Goal: Book appointment/travel/reservation

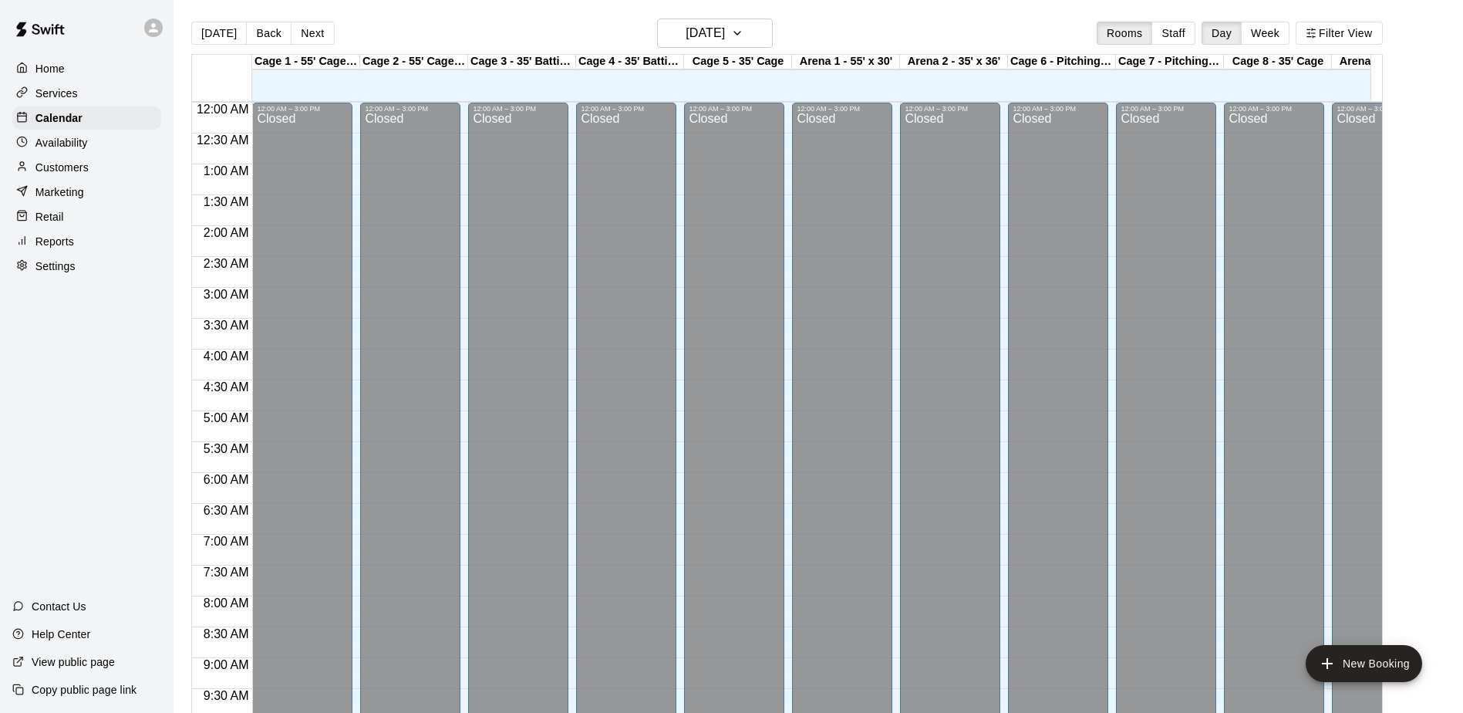
scroll to position [789, 0]
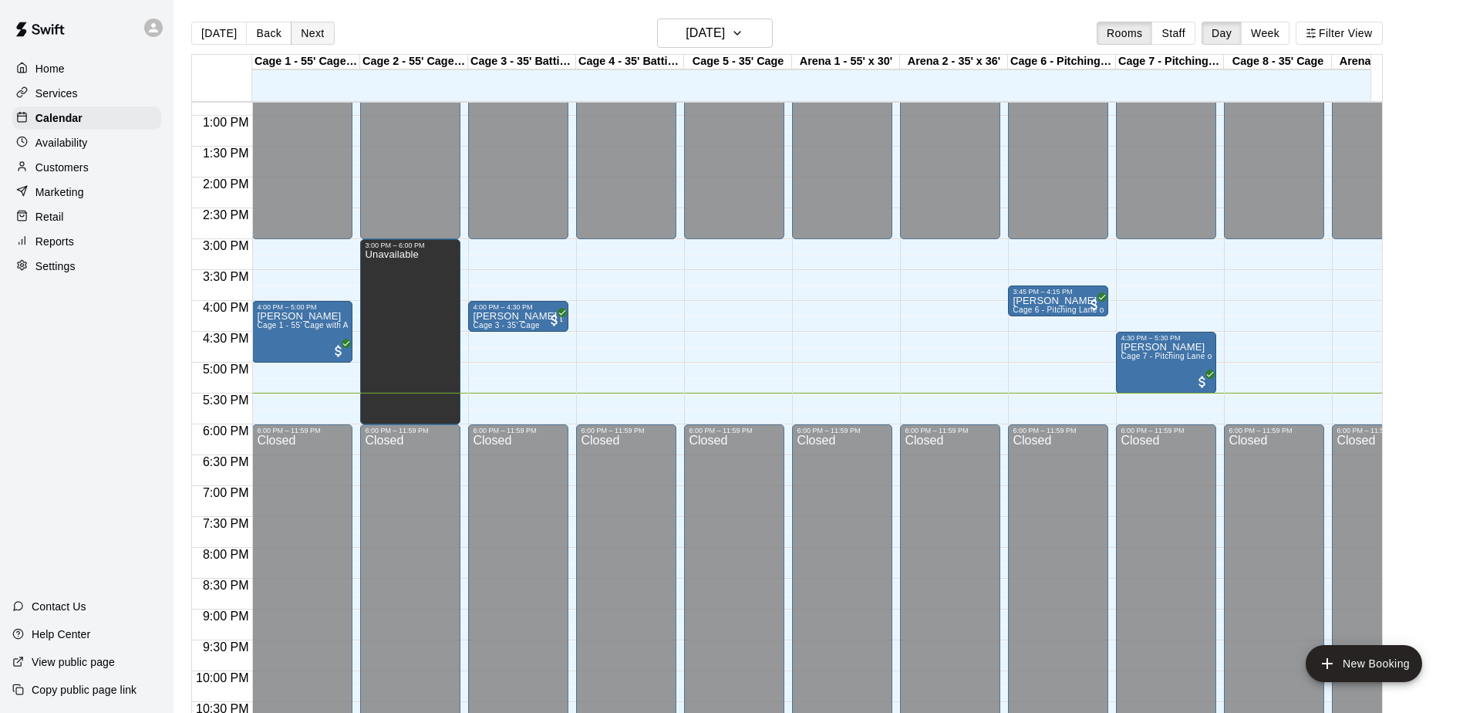
click at [311, 25] on button "Next" at bounding box center [312, 33] width 43 height 23
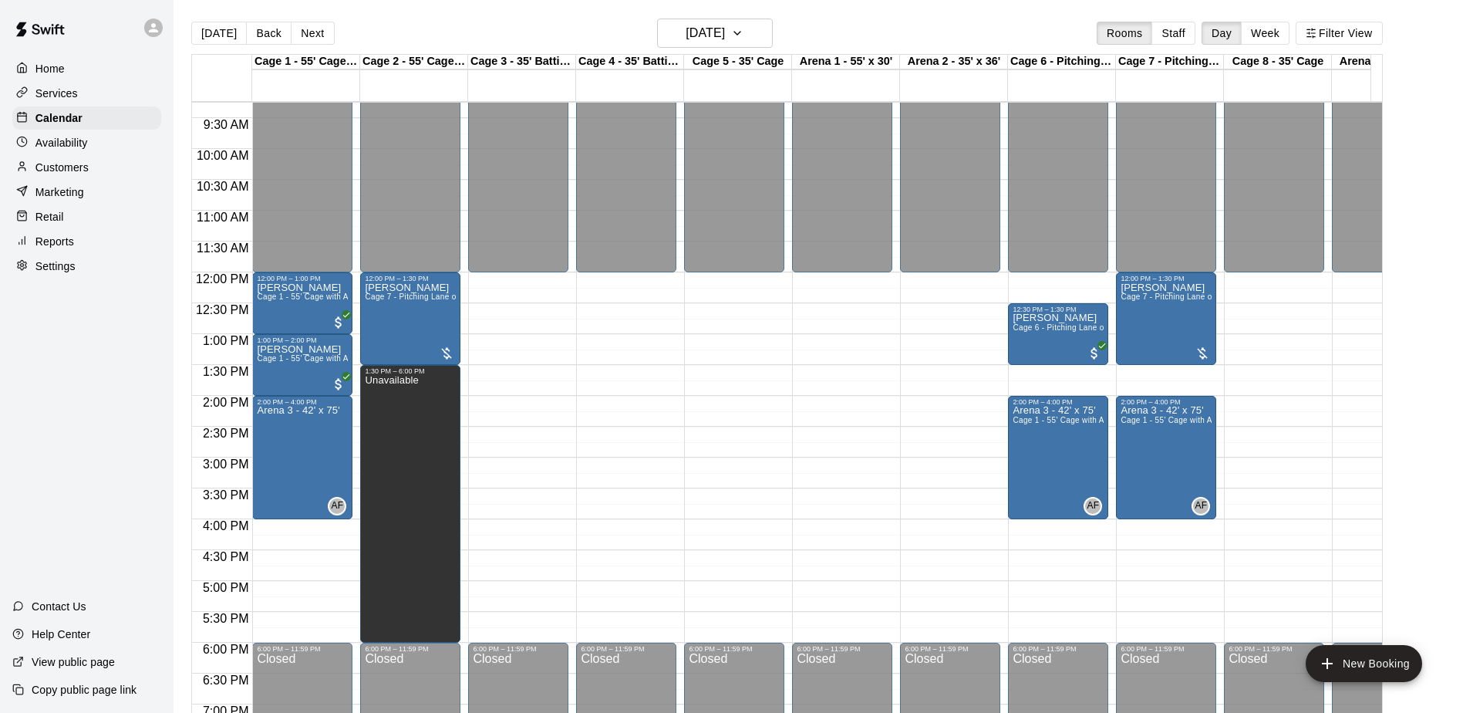
scroll to position [558, 0]
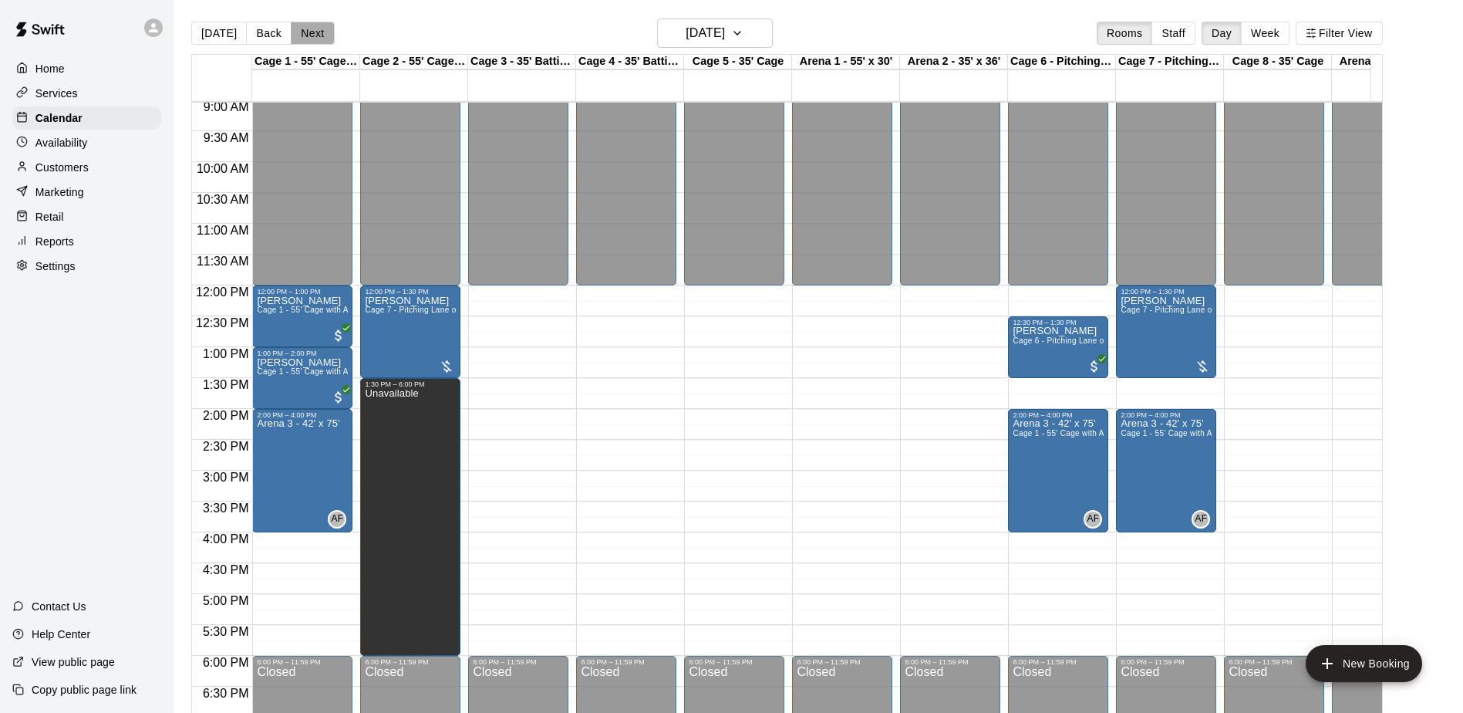
click at [296, 35] on button "Next" at bounding box center [312, 33] width 43 height 23
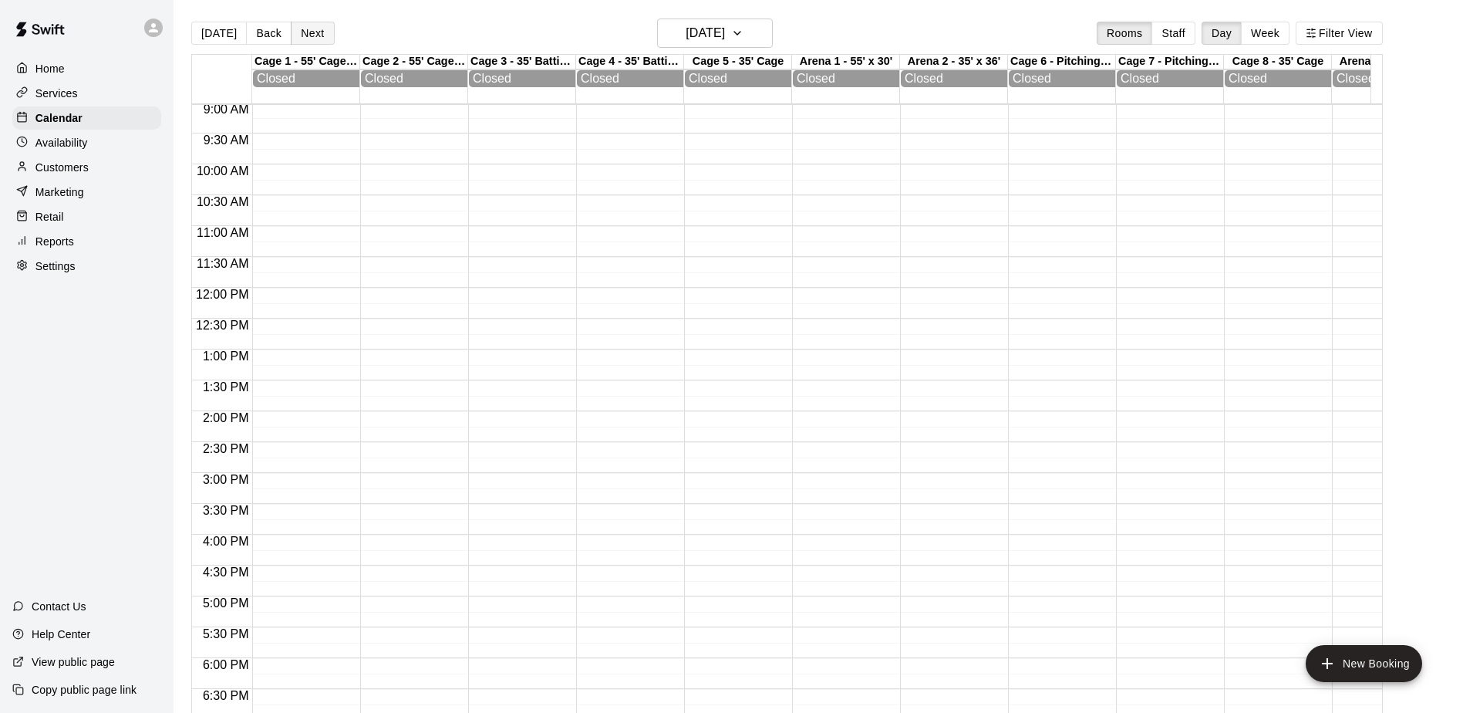
click at [301, 35] on button "Next" at bounding box center [312, 33] width 43 height 23
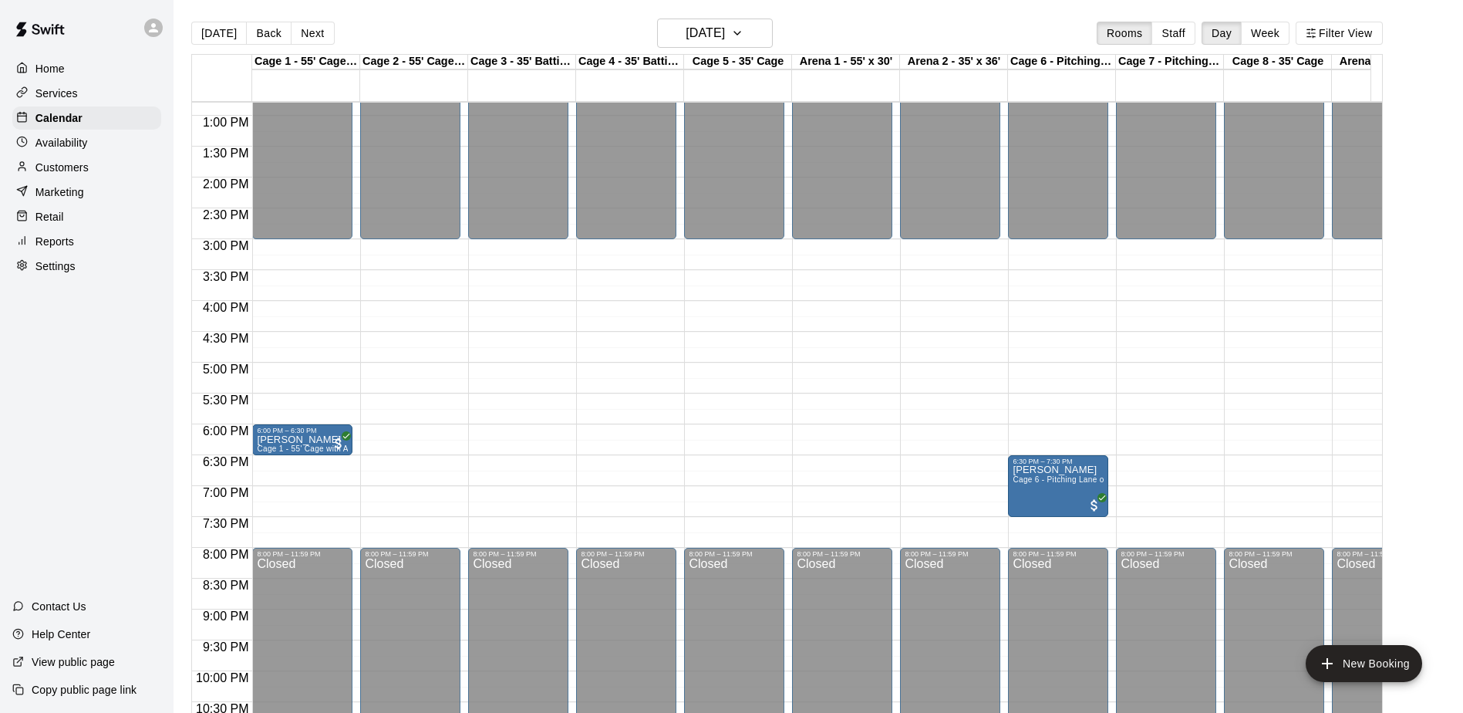
scroll to position [866, 0]
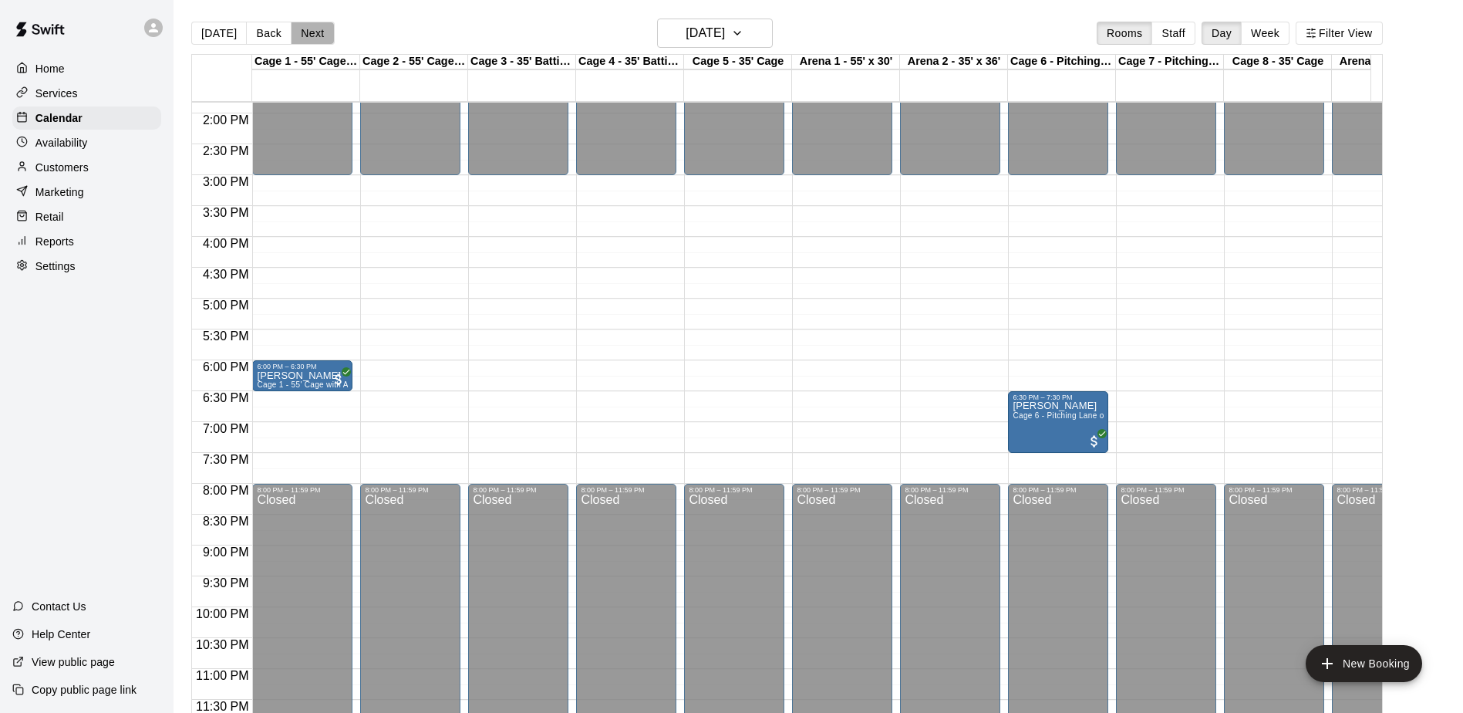
drag, startPoint x: 315, startPoint y: 32, endPoint x: 390, endPoint y: 109, distance: 107.4
click at [318, 34] on button "Next" at bounding box center [312, 33] width 43 height 23
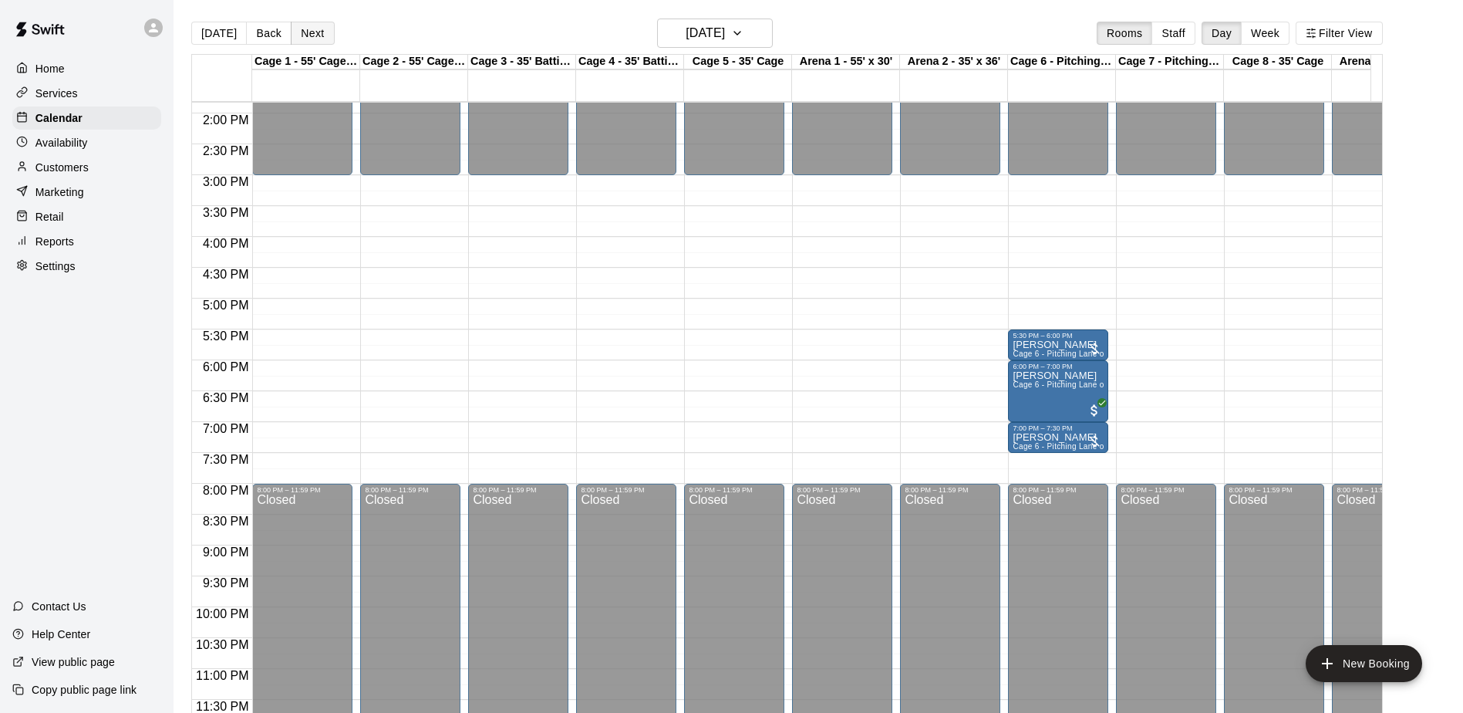
click at [296, 35] on button "Next" at bounding box center [312, 33] width 43 height 23
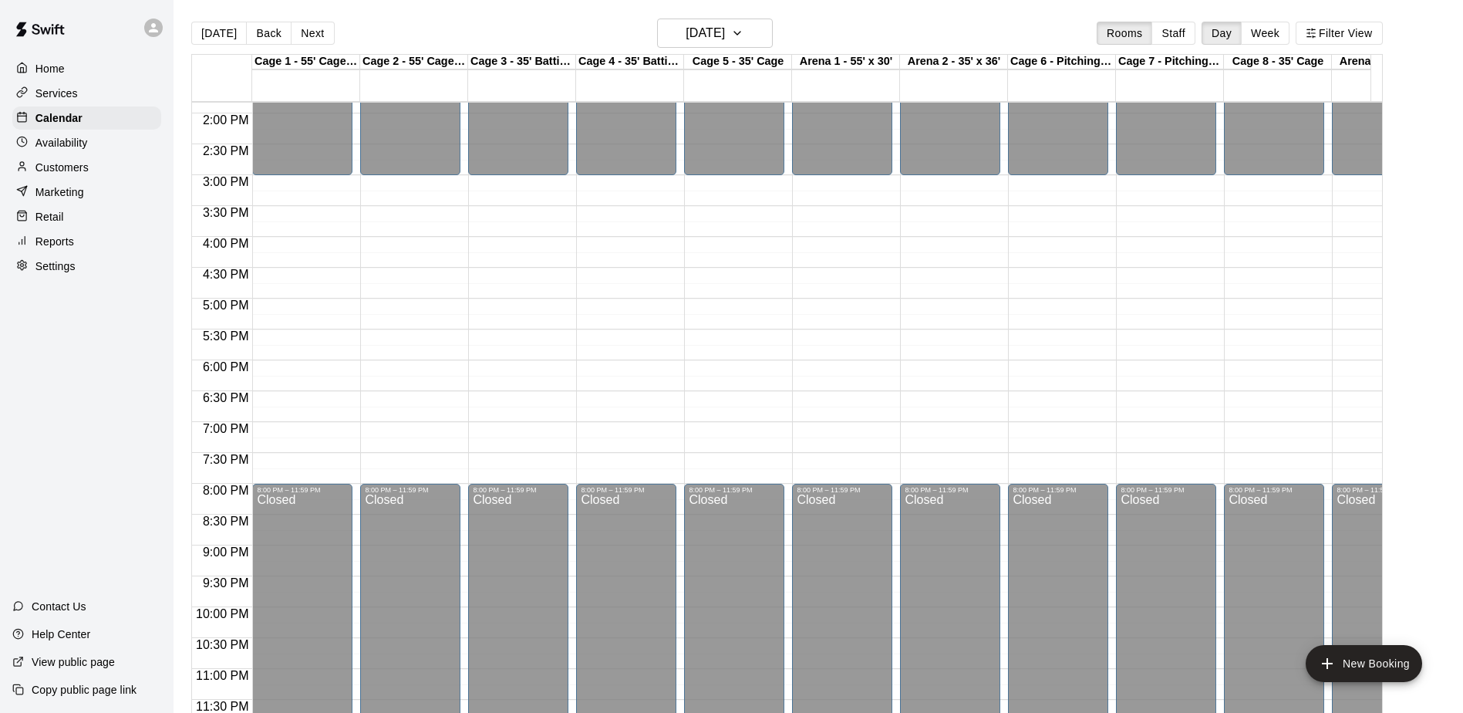
scroll to position [789, 0]
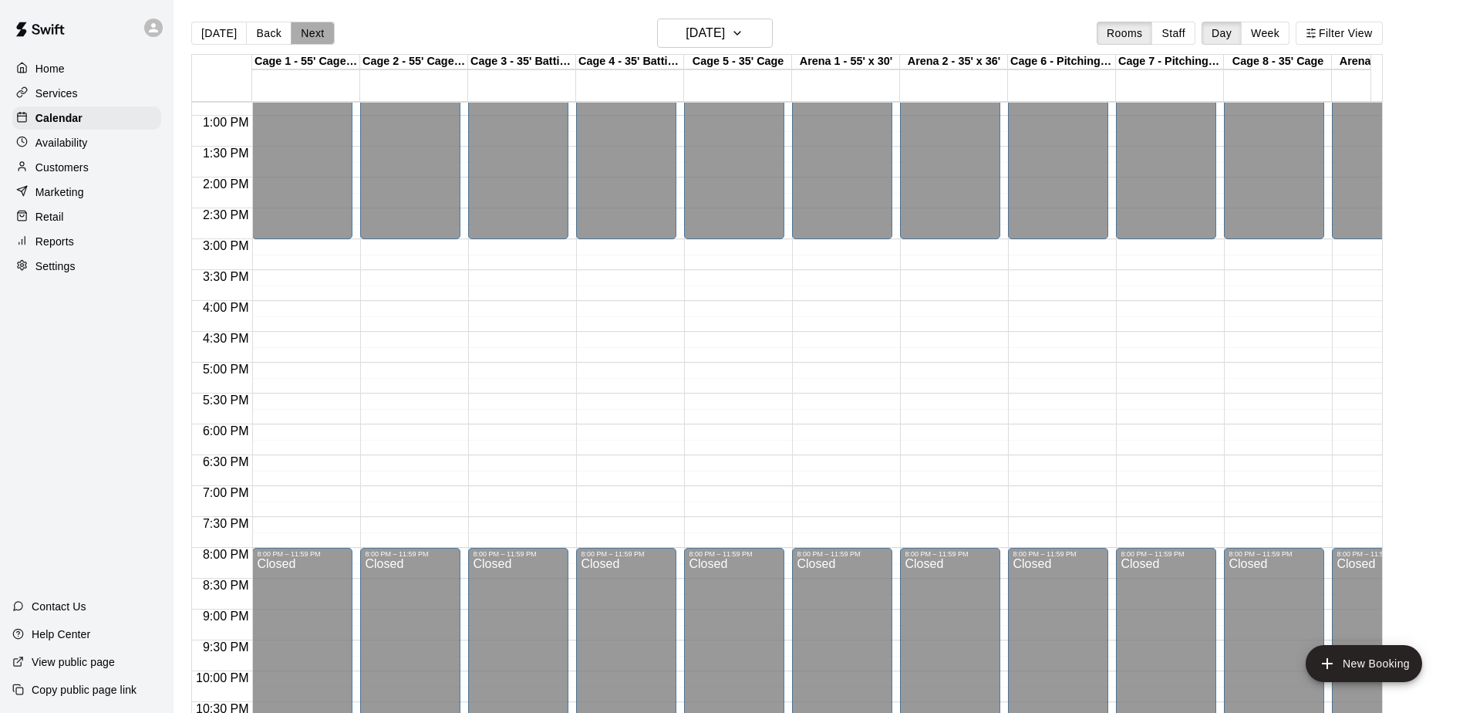
click at [305, 39] on button "Next" at bounding box center [312, 33] width 43 height 23
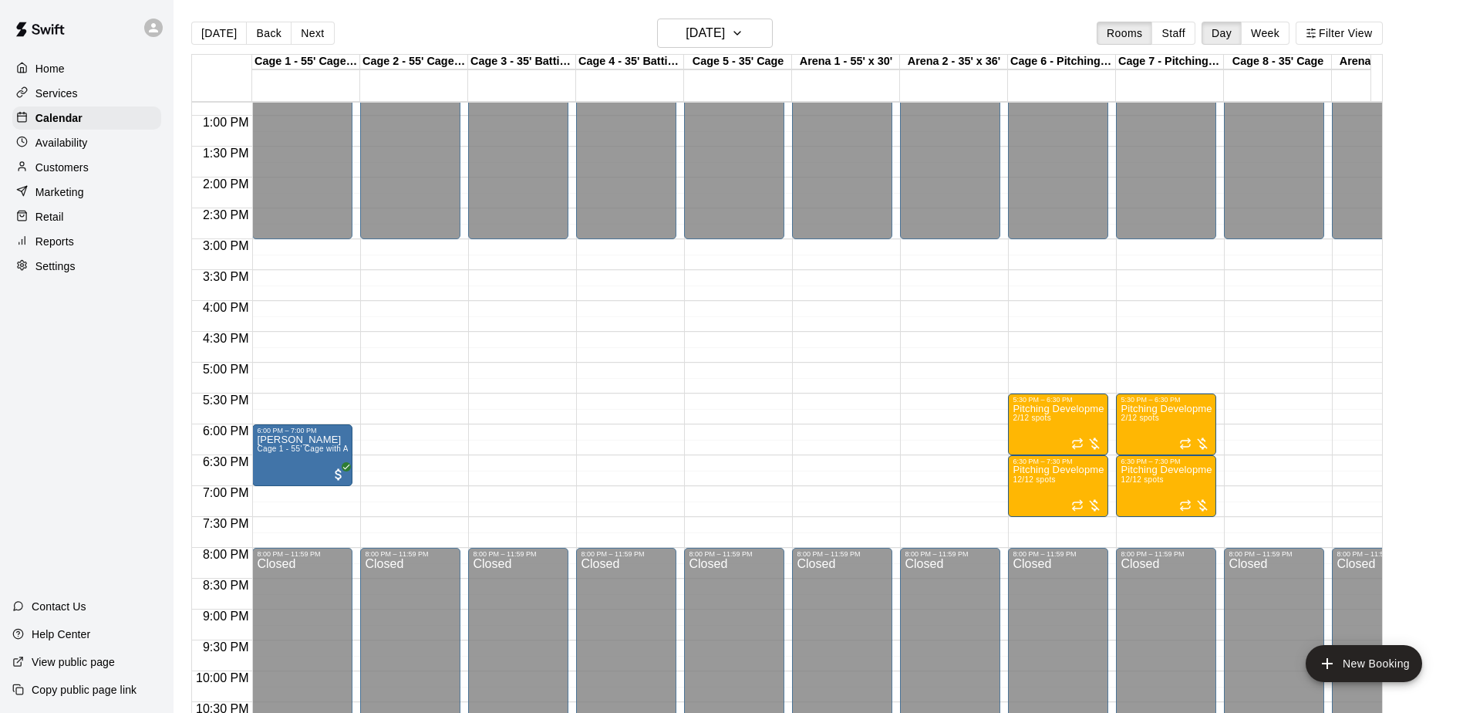
click at [306, 35] on button "Next" at bounding box center [312, 33] width 43 height 23
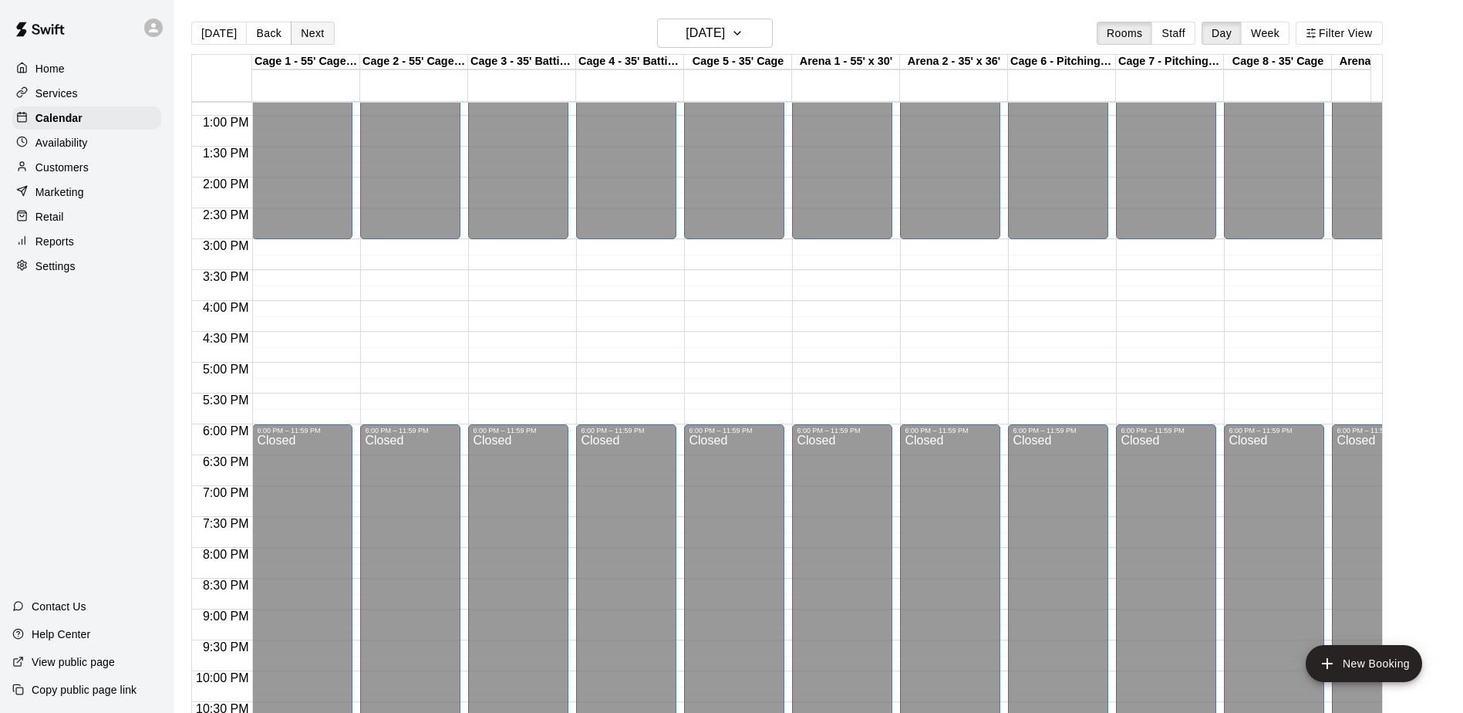
click at [319, 38] on button "Next" at bounding box center [312, 33] width 43 height 23
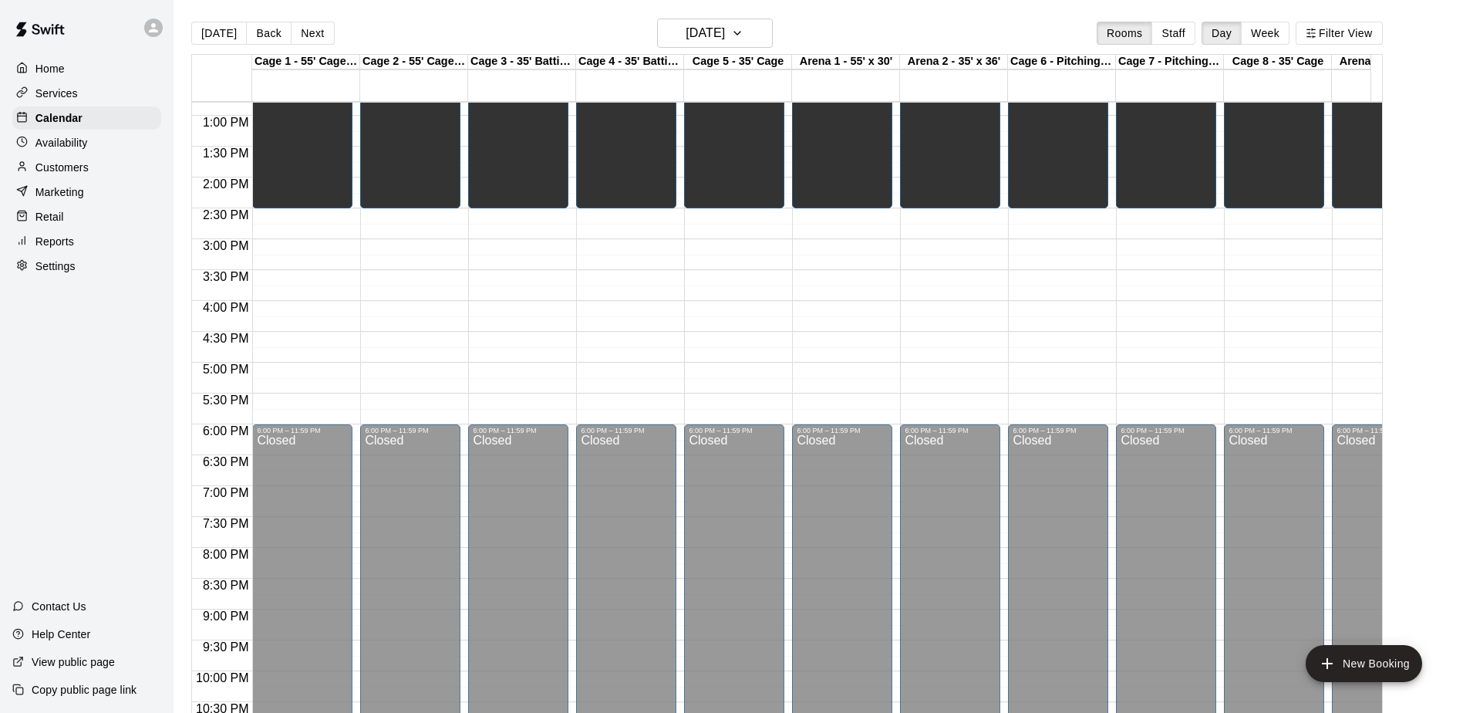
scroll to position [712, 0]
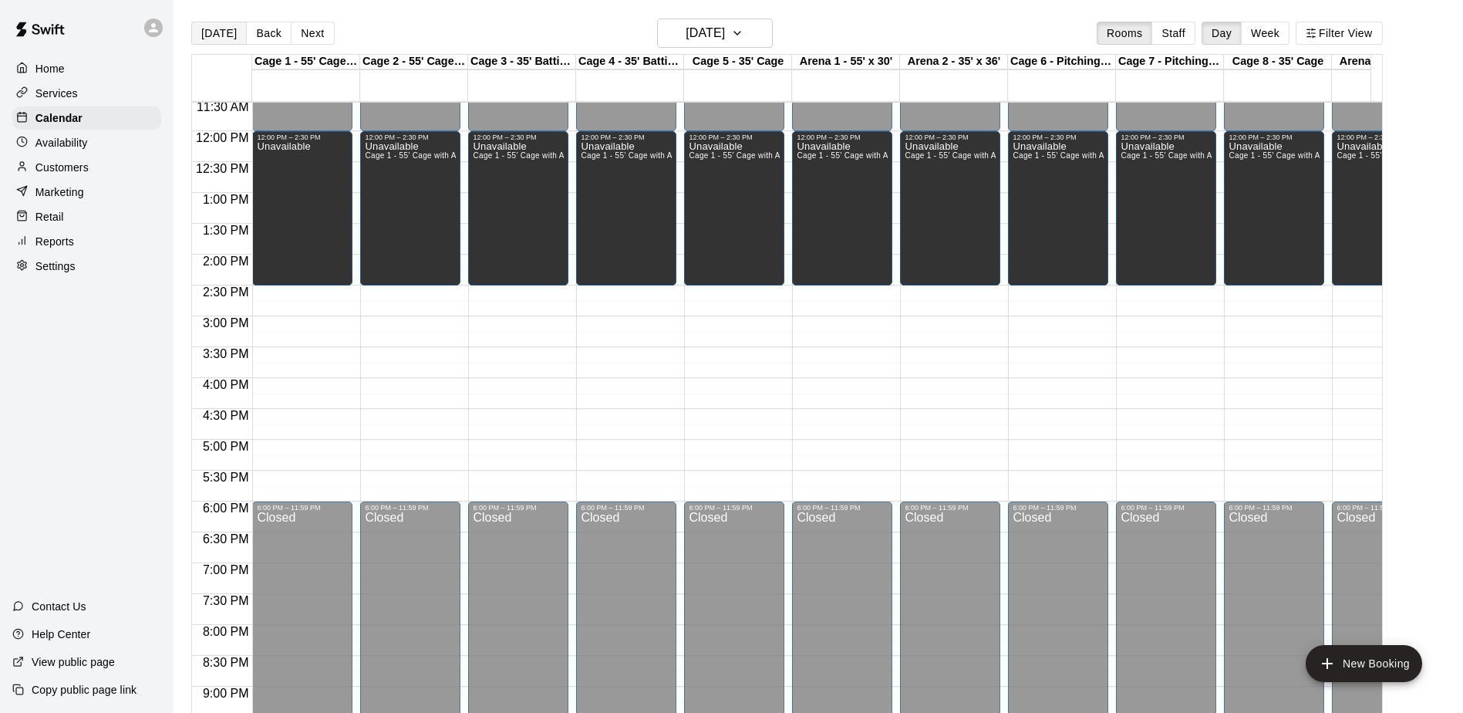
click at [207, 33] on button "[DATE]" at bounding box center [219, 33] width 56 height 23
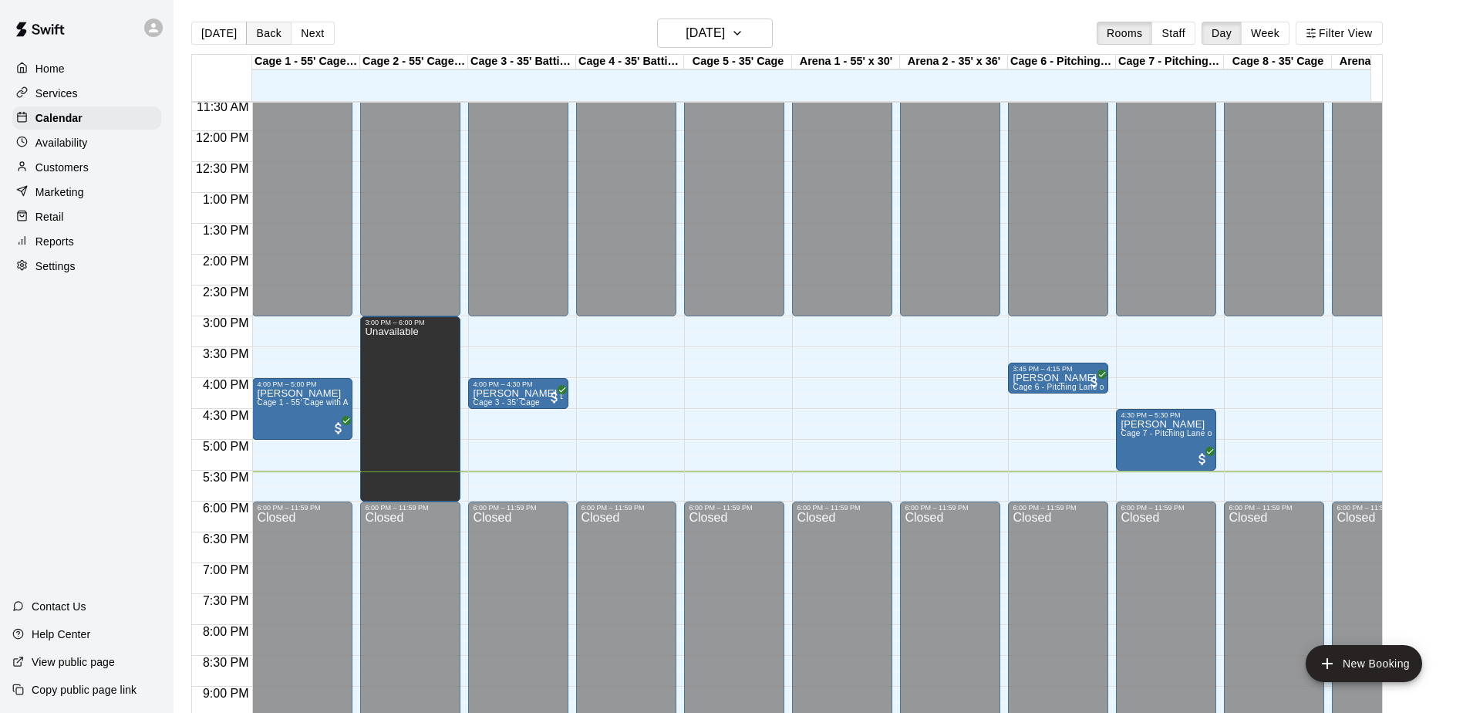
click at [273, 33] on button "Back" at bounding box center [269, 33] width 46 height 23
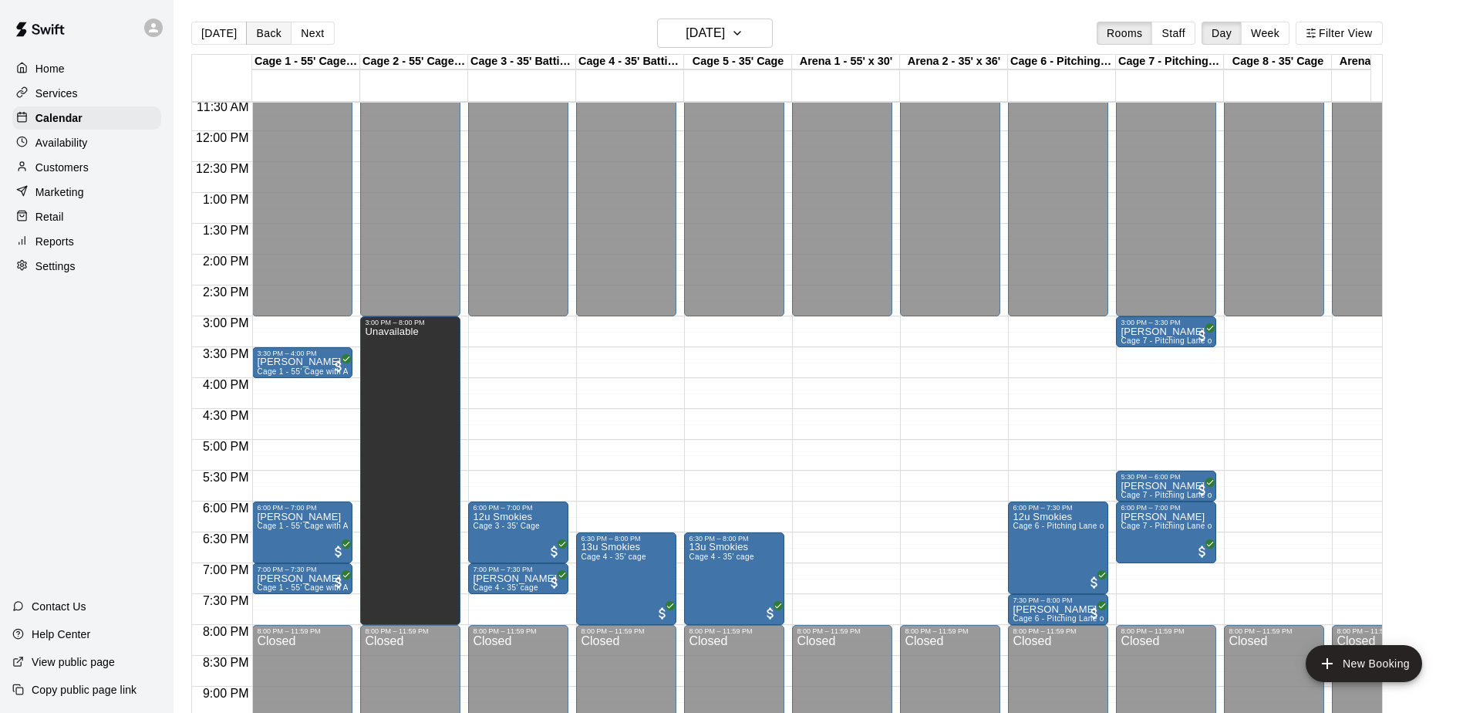
click at [268, 31] on button "Back" at bounding box center [269, 33] width 46 height 23
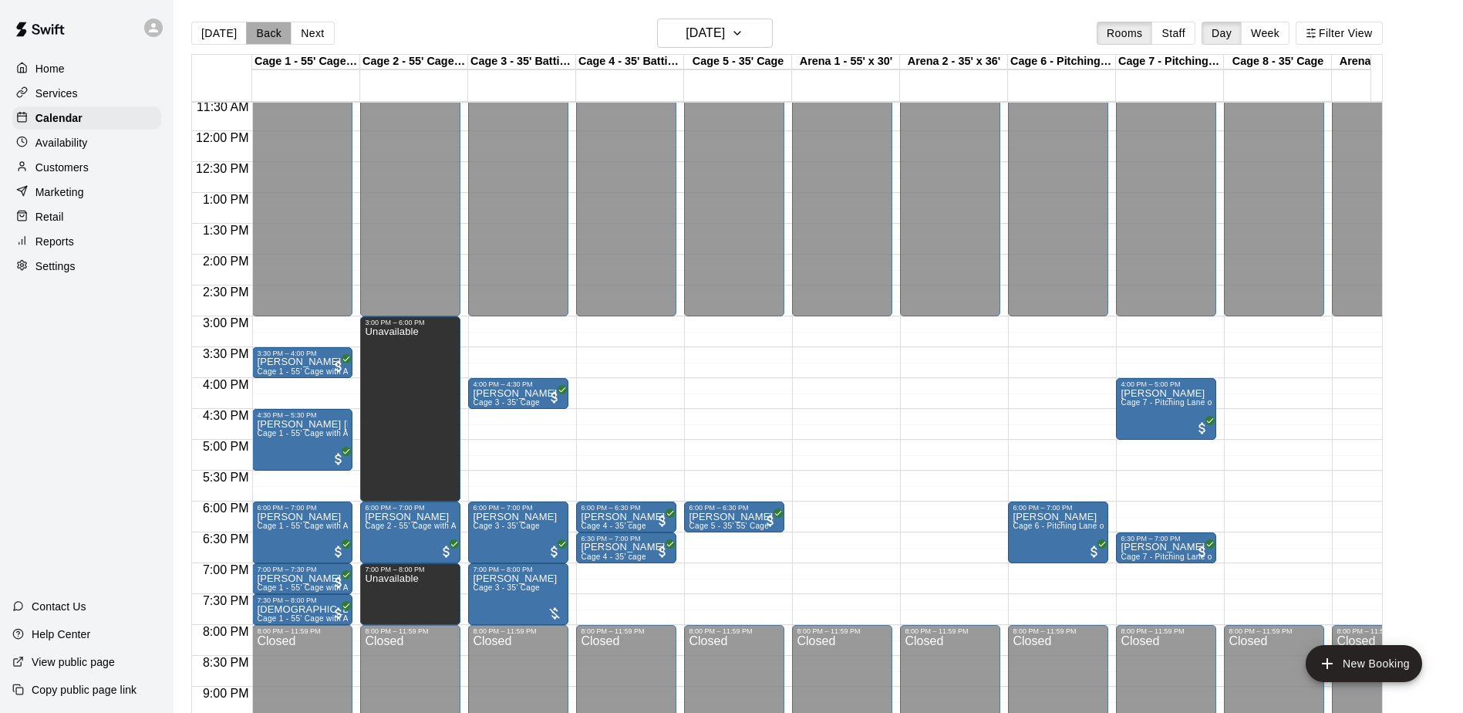
click at [268, 31] on button "Back" at bounding box center [269, 33] width 46 height 23
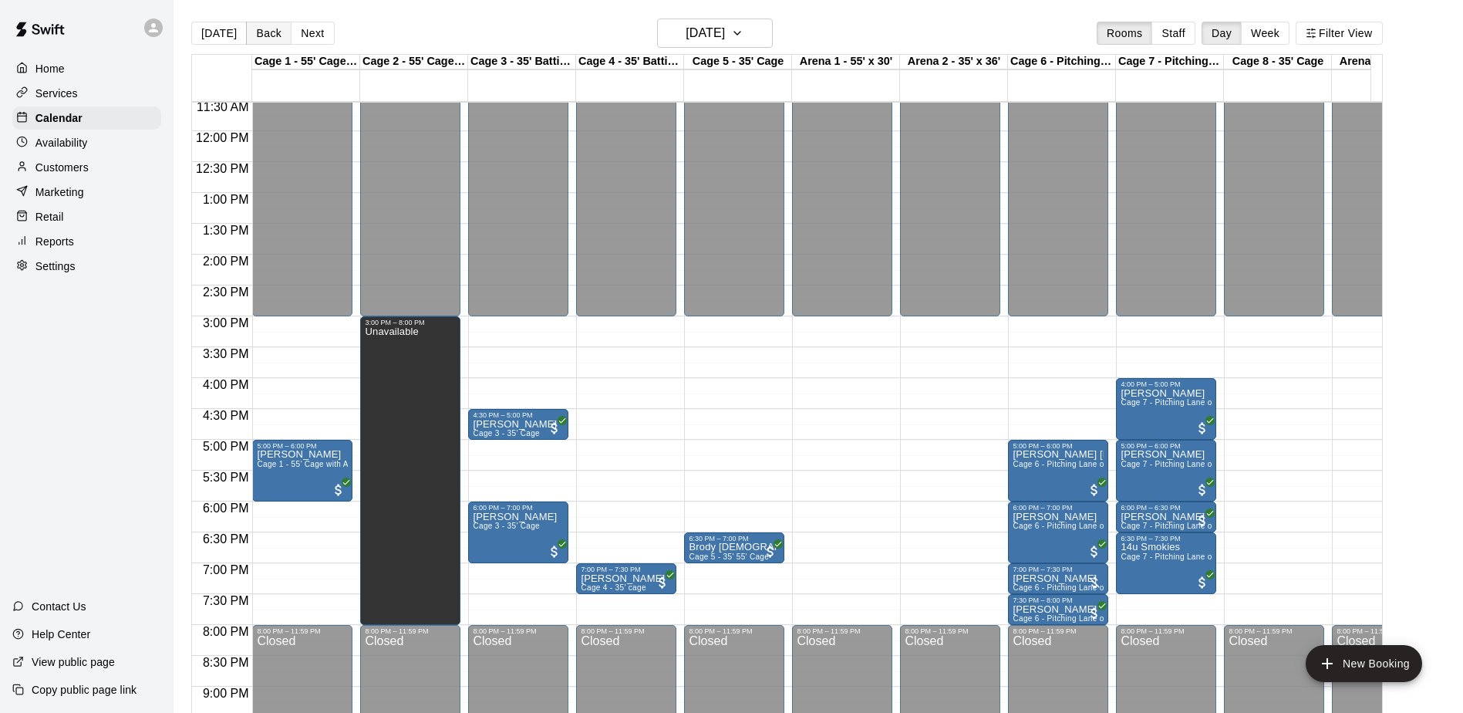
click at [272, 28] on button "Back" at bounding box center [269, 33] width 46 height 23
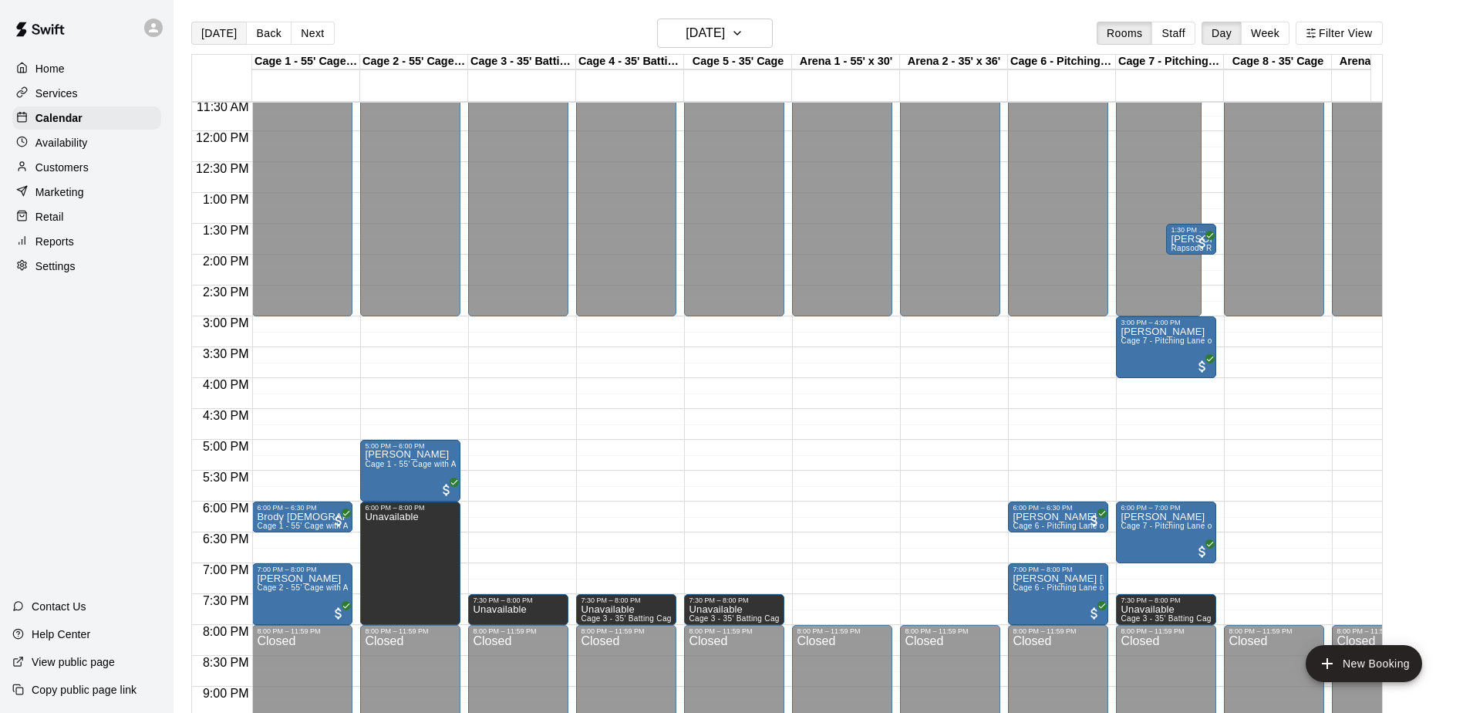
click at [219, 39] on button "[DATE]" at bounding box center [219, 33] width 56 height 23
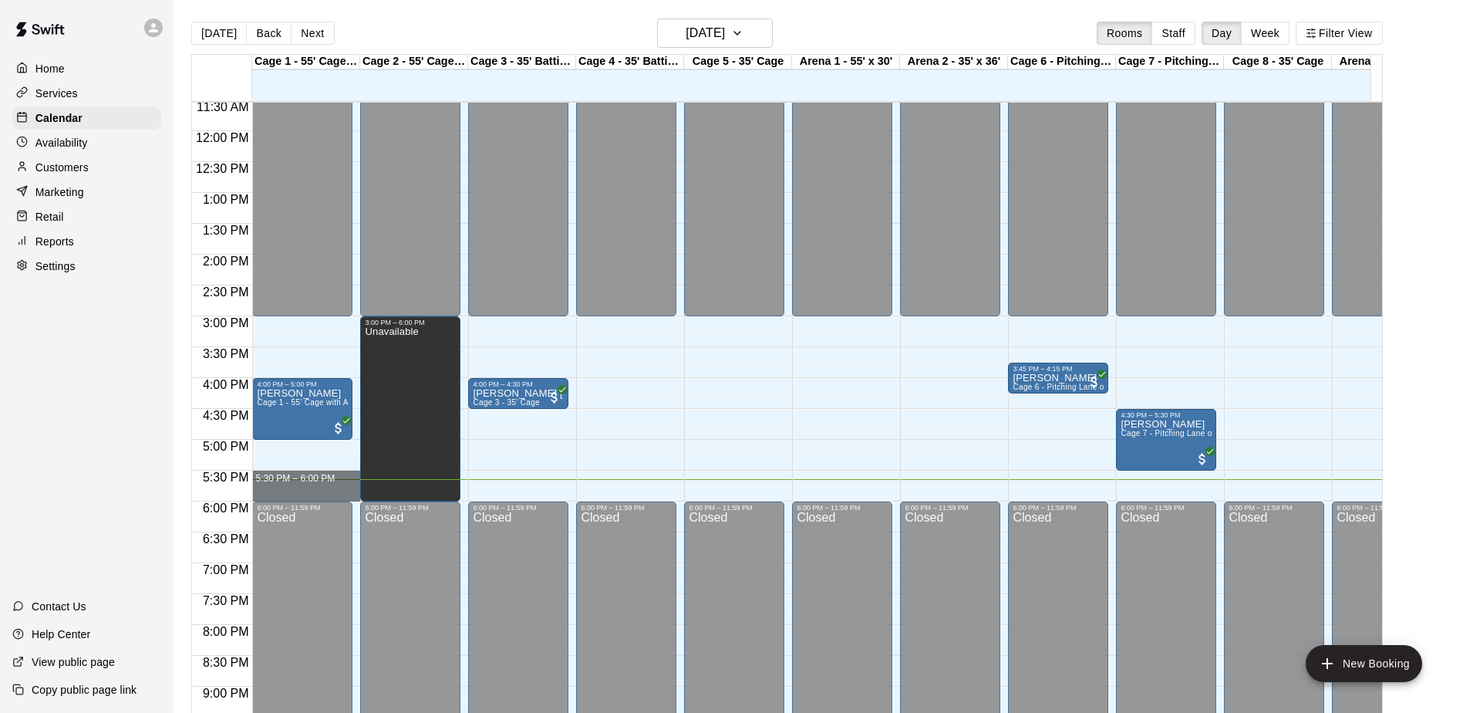
drag, startPoint x: 346, startPoint y: 483, endPoint x: 349, endPoint y: 496, distance: 13.7
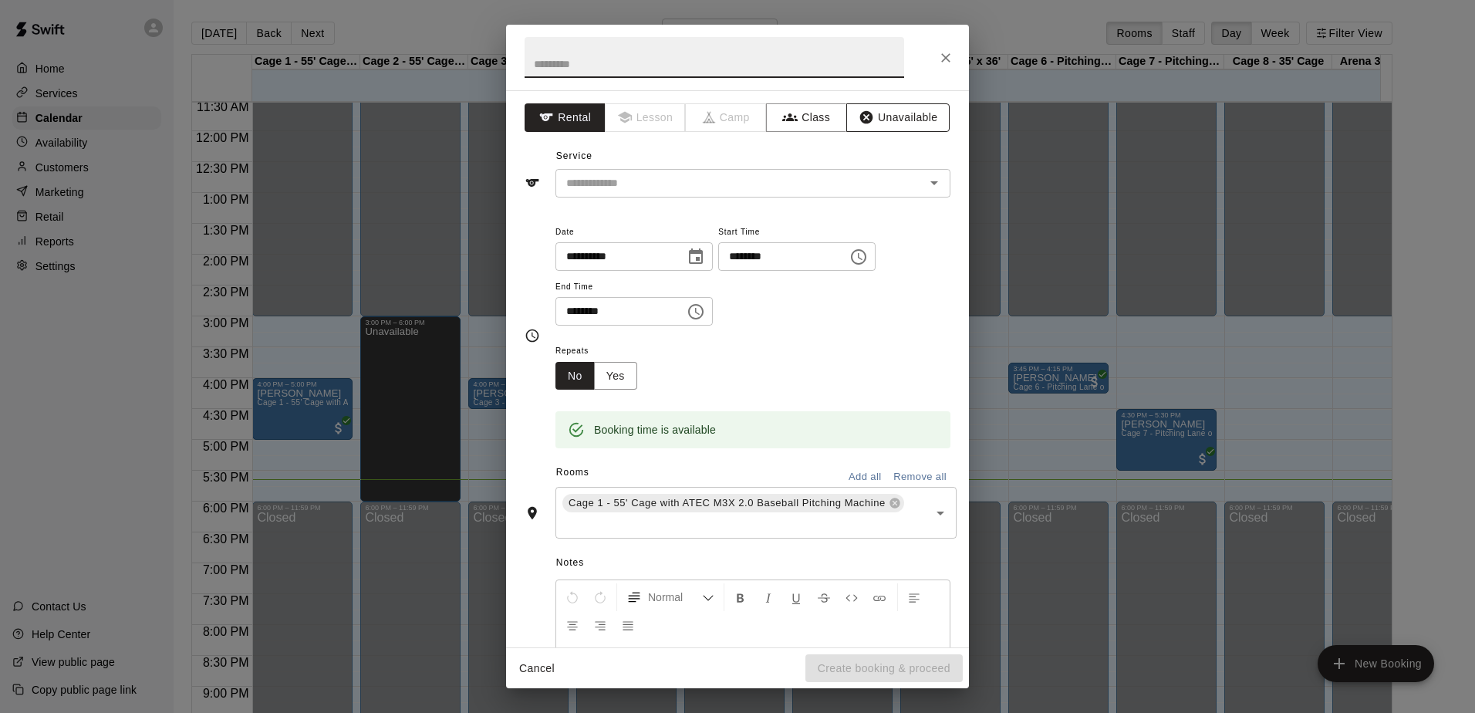
click at [862, 126] on button "Unavailable" at bounding box center [897, 117] width 103 height 29
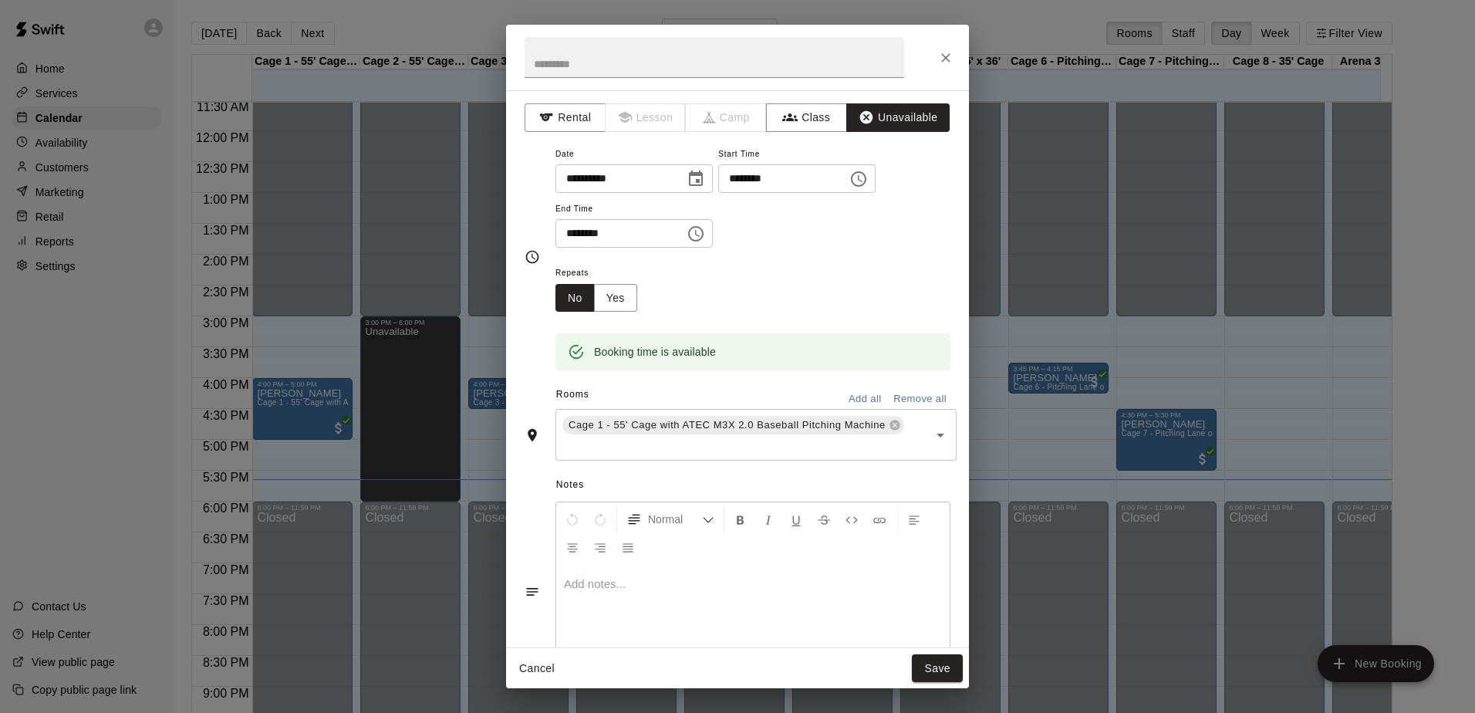
click at [846, 398] on button "Add all" at bounding box center [864, 399] width 49 height 24
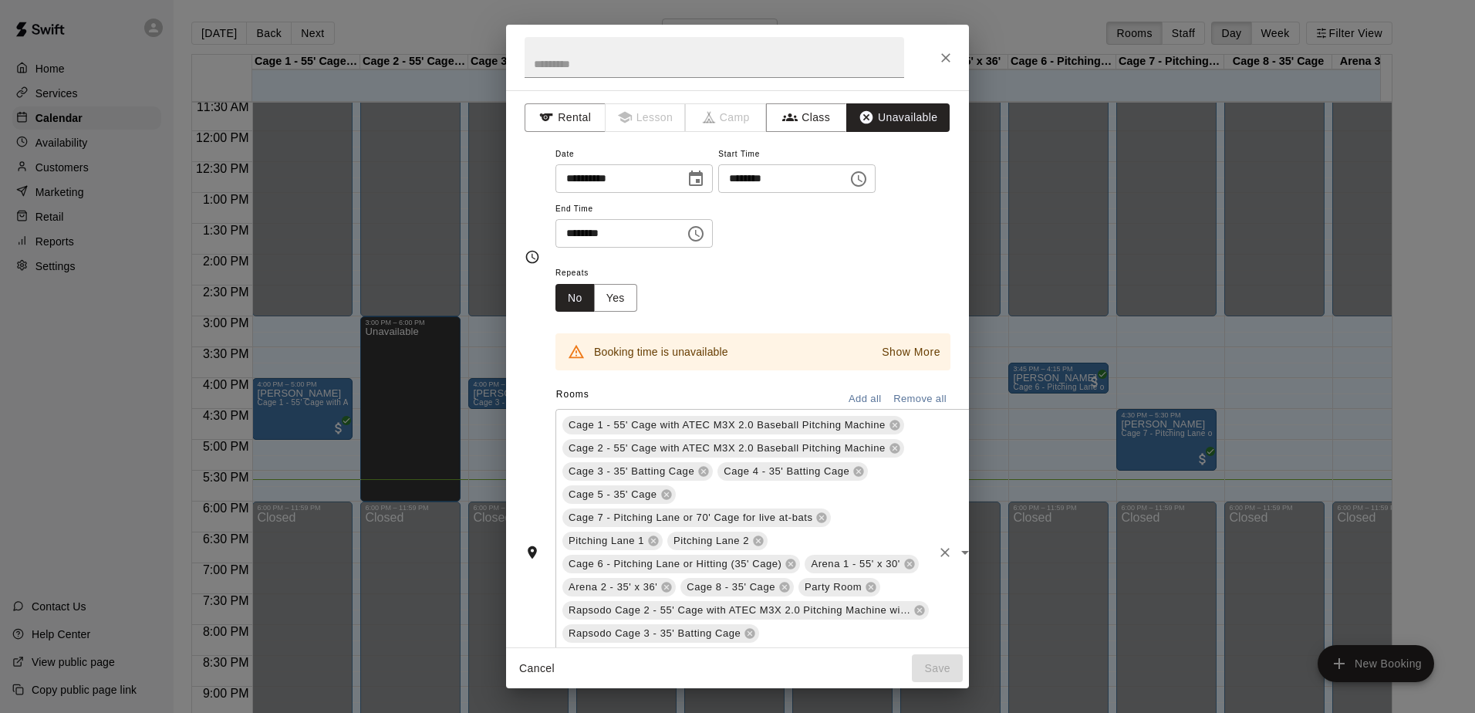
click at [889, 446] on icon at bounding box center [894, 449] width 10 height 10
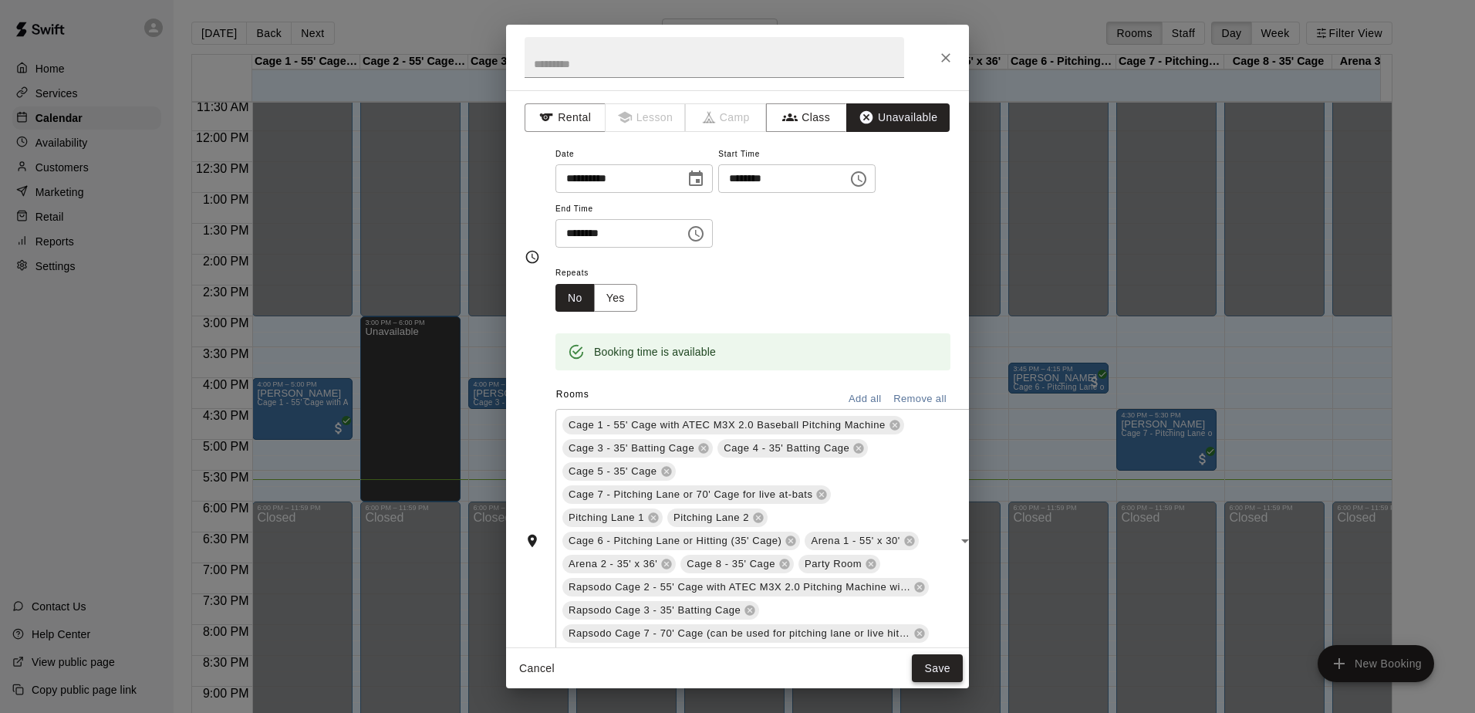
click at [945, 663] on button "Save" at bounding box center [937, 668] width 51 height 29
